Goal: Task Accomplishment & Management: Manage account settings

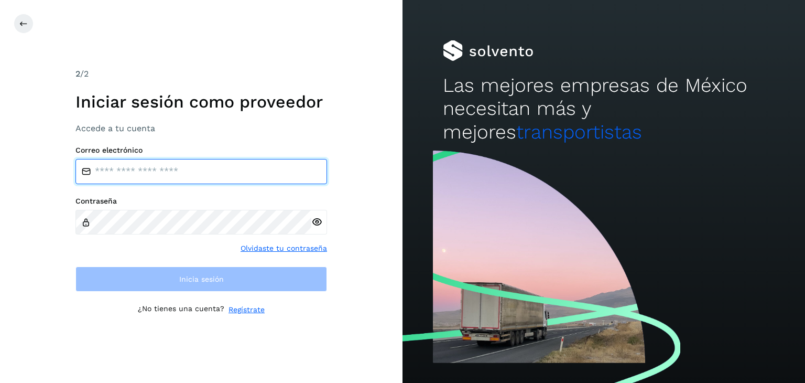
type input "**********"
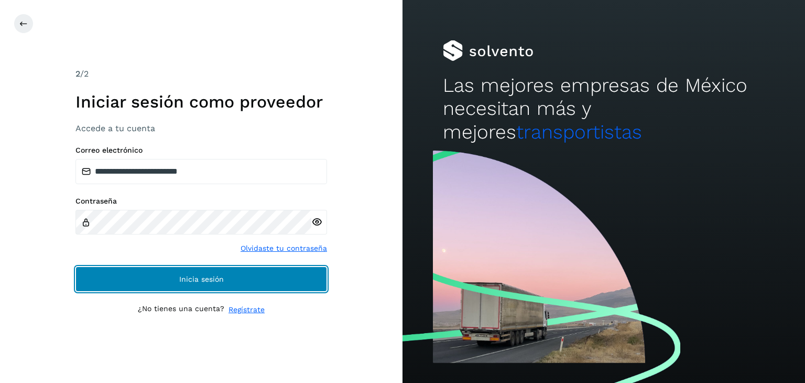
click at [182, 277] on span "Inicia sesión" at bounding box center [201, 278] width 45 height 7
click at [171, 285] on button "Inicia sesión" at bounding box center [201, 278] width 252 height 25
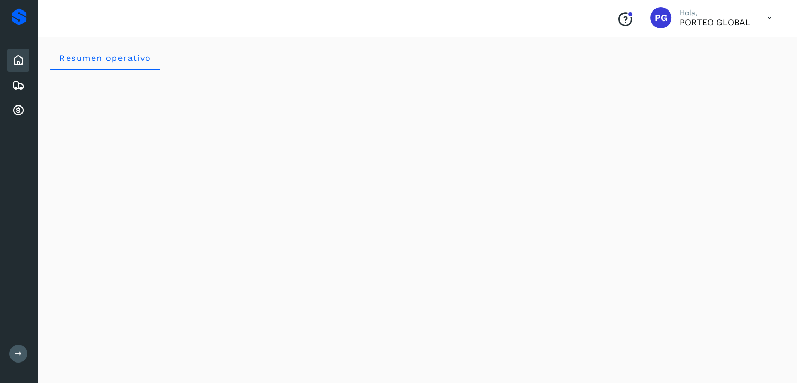
click at [17, 58] on icon at bounding box center [18, 60] width 13 height 13
click at [14, 84] on icon at bounding box center [18, 85] width 13 height 13
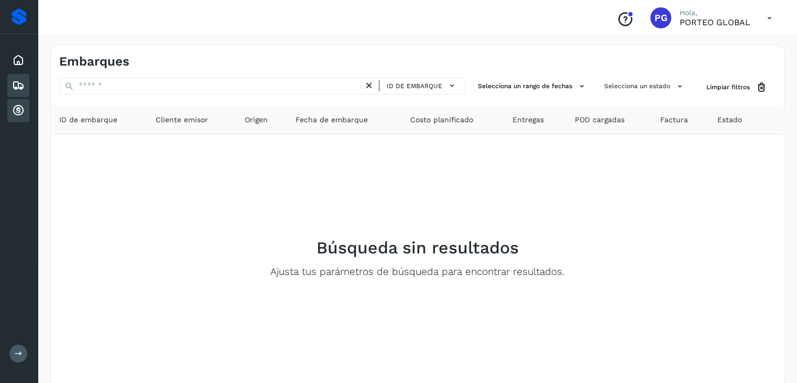
click at [18, 105] on icon at bounding box center [18, 110] width 13 height 13
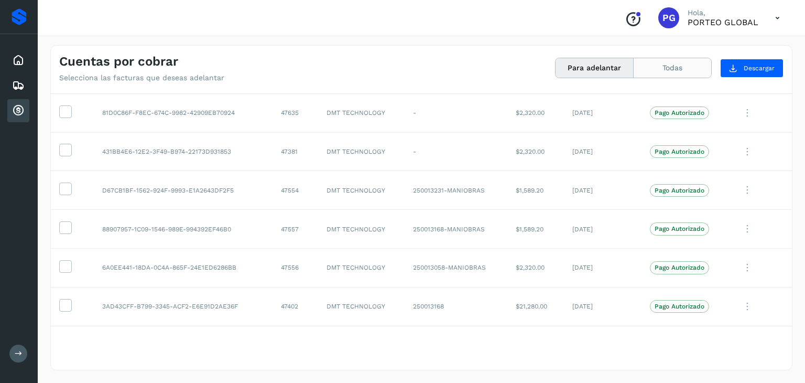
click at [672, 70] on button "Todas" at bounding box center [673, 67] width 78 height 19
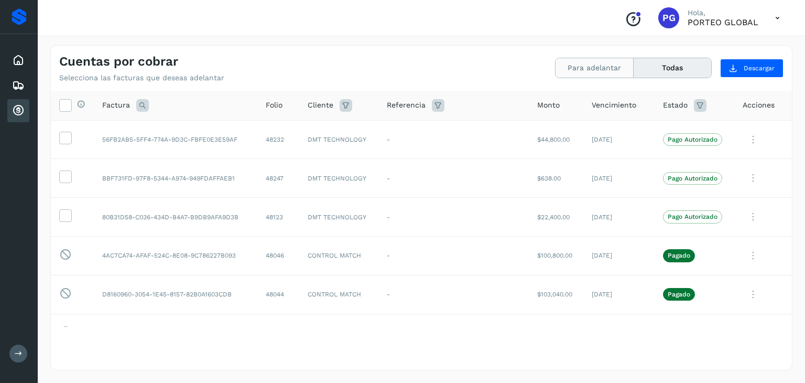
click at [571, 68] on button "Para adelantar" at bounding box center [594, 67] width 78 height 19
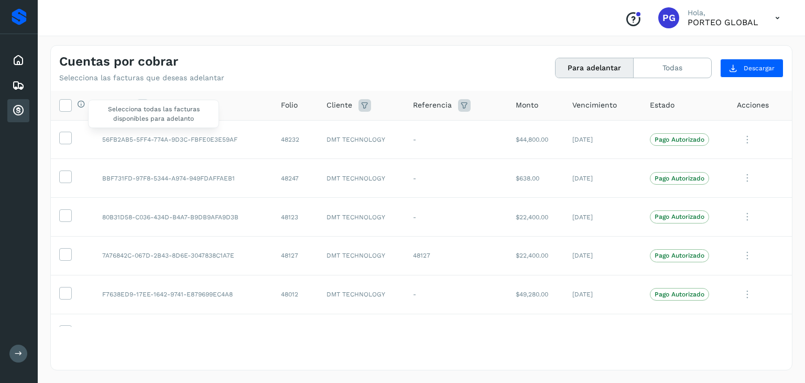
click at [72, 106] on div "Selecciona todas las facturas disponibles para adelanto" at bounding box center [79, 105] width 14 height 11
click at [69, 106] on icon at bounding box center [65, 104] width 11 height 11
